Goal: Task Accomplishment & Management: Use online tool/utility

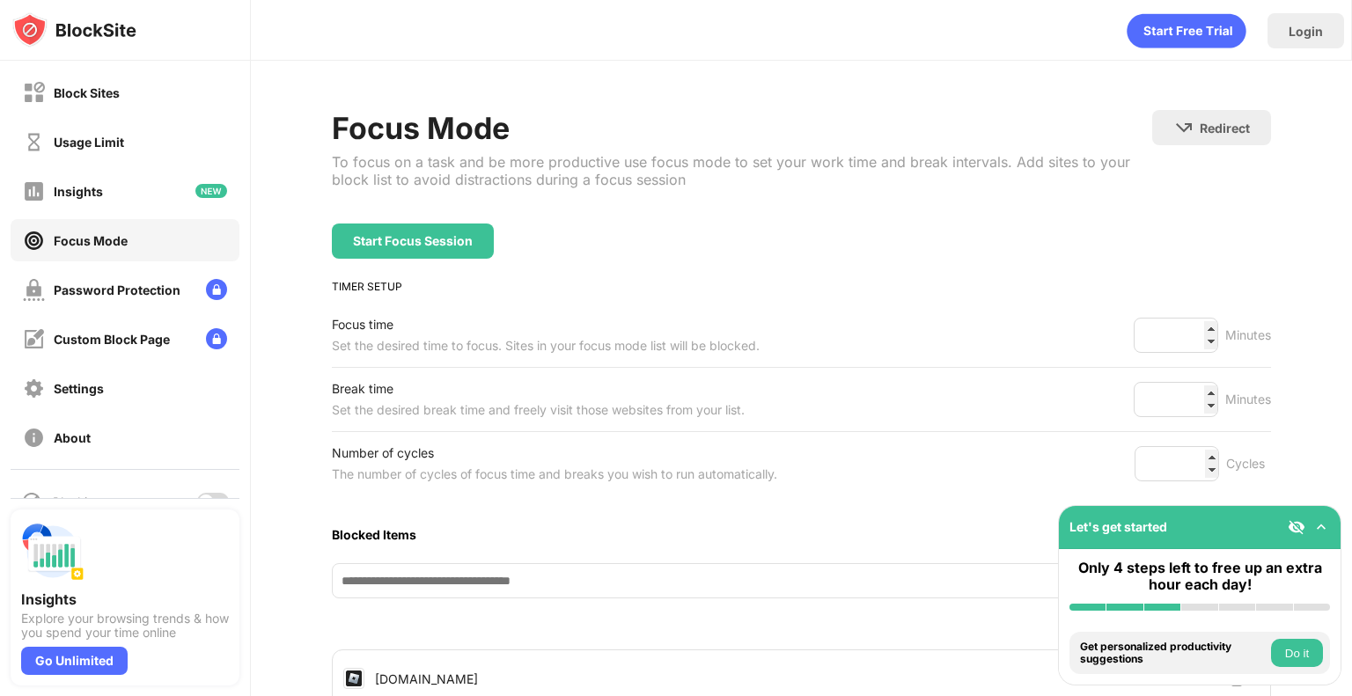
click at [197, 498] on div at bounding box center [125, 498] width 229 height 1
click at [205, 496] on div at bounding box center [213, 502] width 32 height 18
click at [117, 92] on div "Block Sites" at bounding box center [87, 92] width 66 height 15
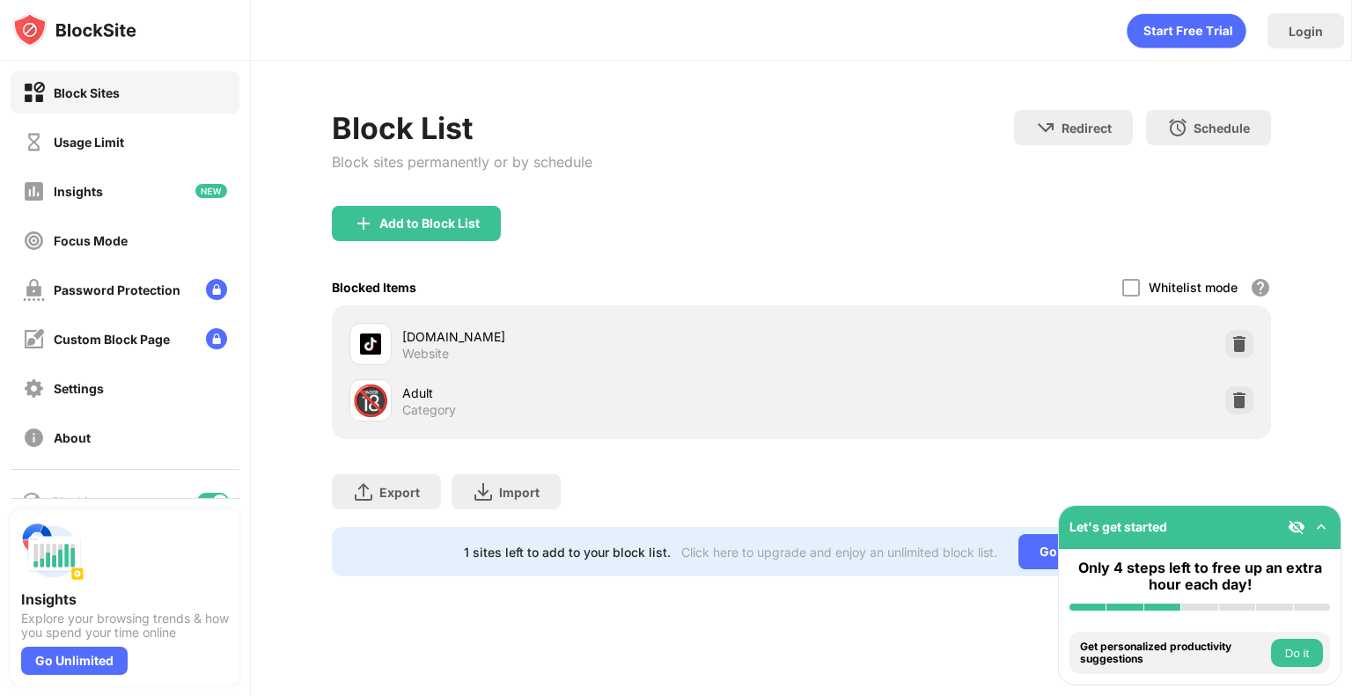
click at [419, 211] on div "Add to Block List" at bounding box center [416, 223] width 169 height 35
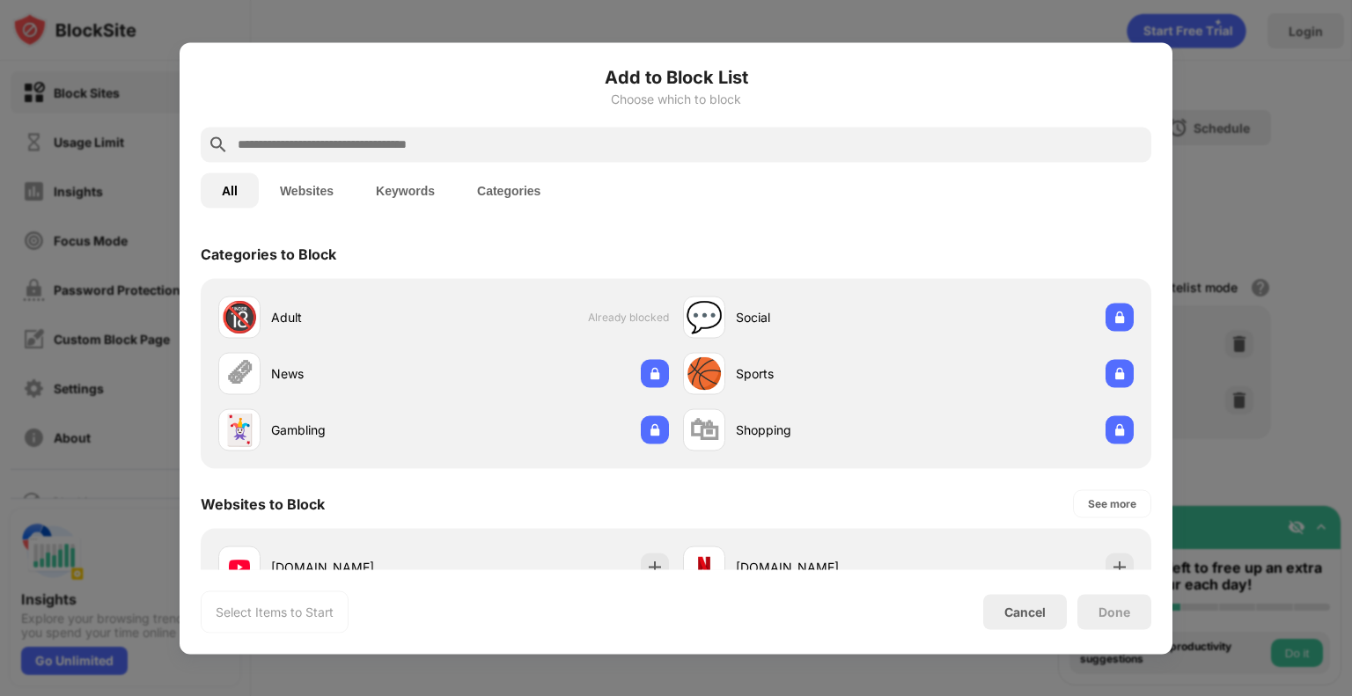
click at [479, 143] on input "text" at bounding box center [690, 144] width 908 height 21
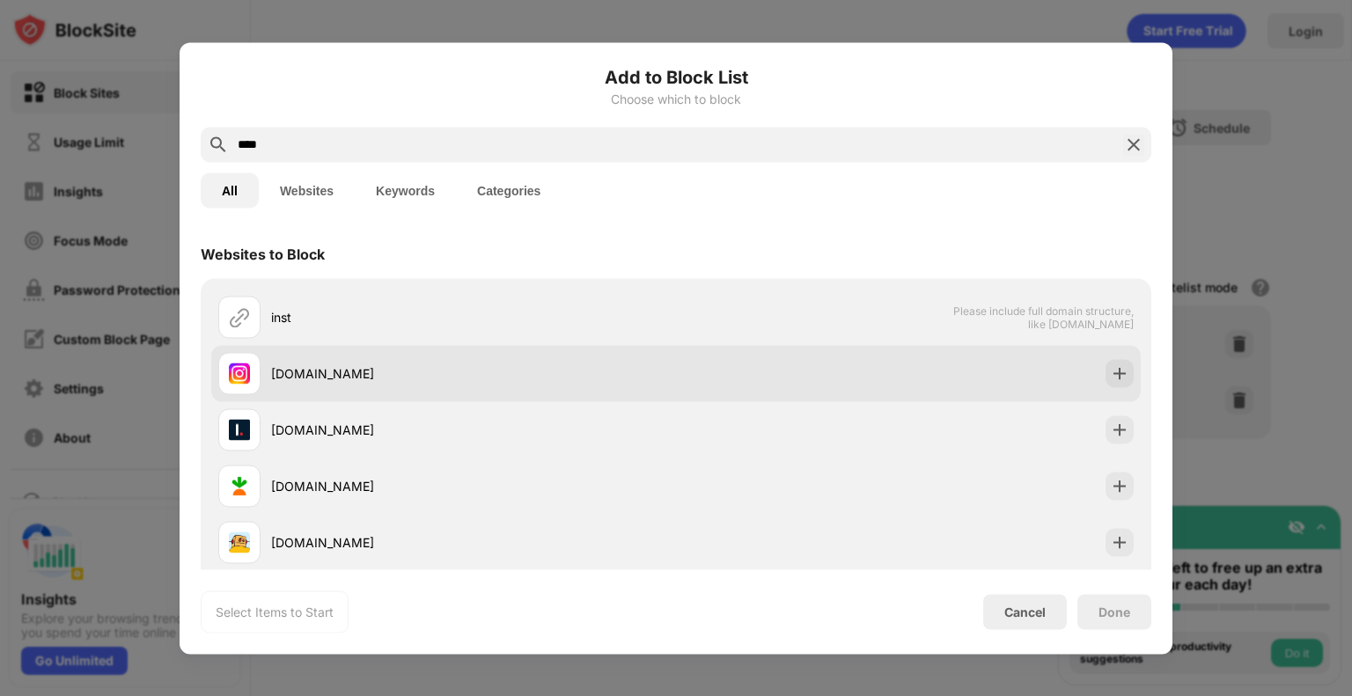
type input "****"
click at [337, 374] on div "[DOMAIN_NAME]" at bounding box center [473, 373] width 405 height 18
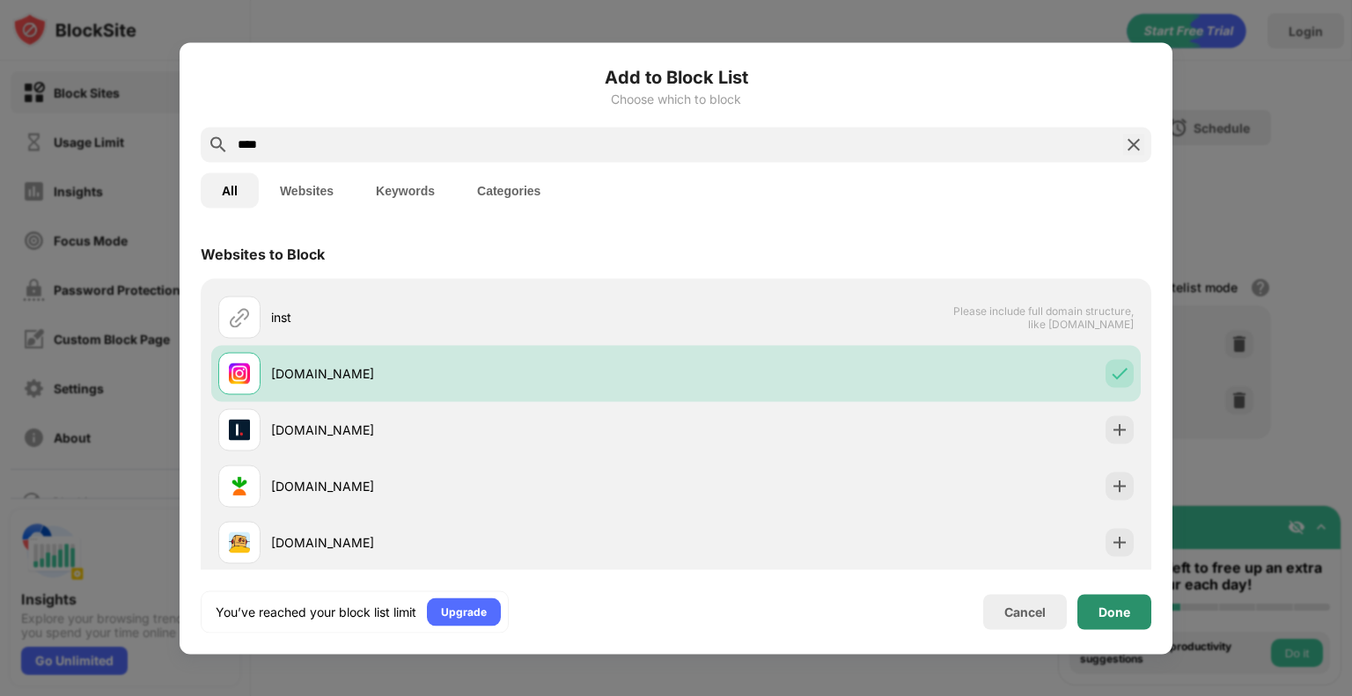
click at [1119, 613] on div "Done" at bounding box center [1114, 612] width 32 height 14
